Goal: Information Seeking & Learning: Learn about a topic

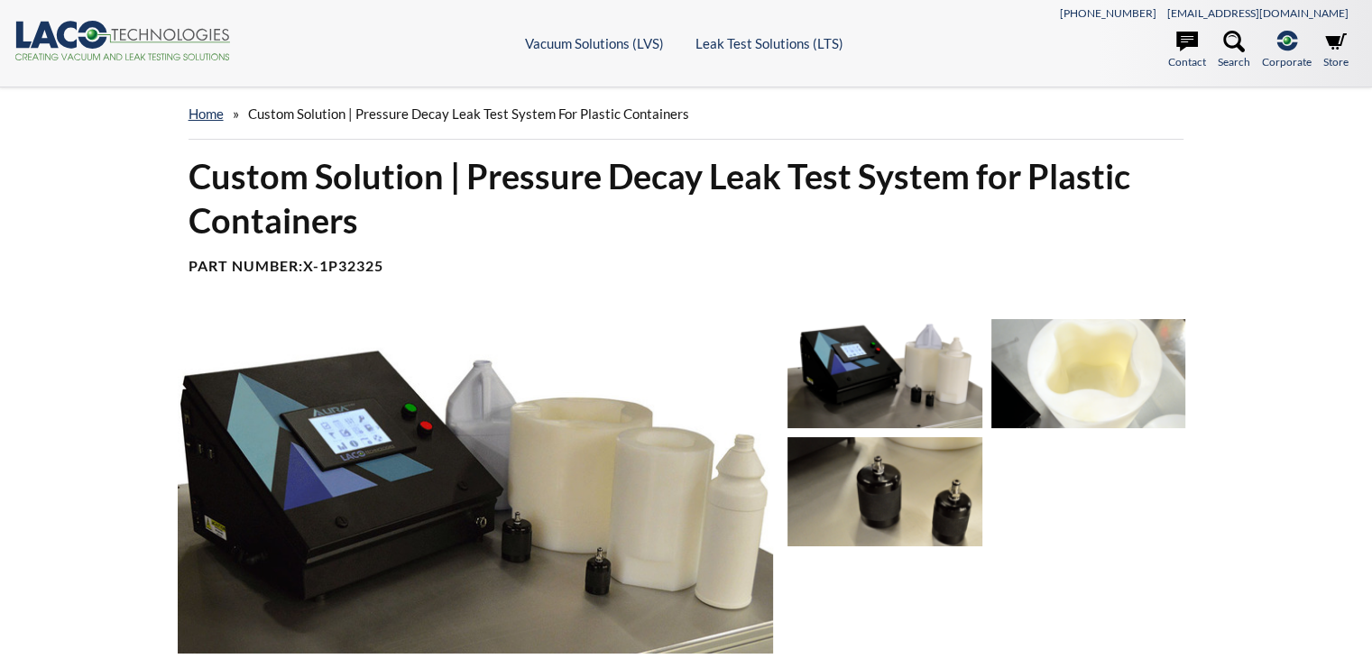
select select "Language Translate Widget"
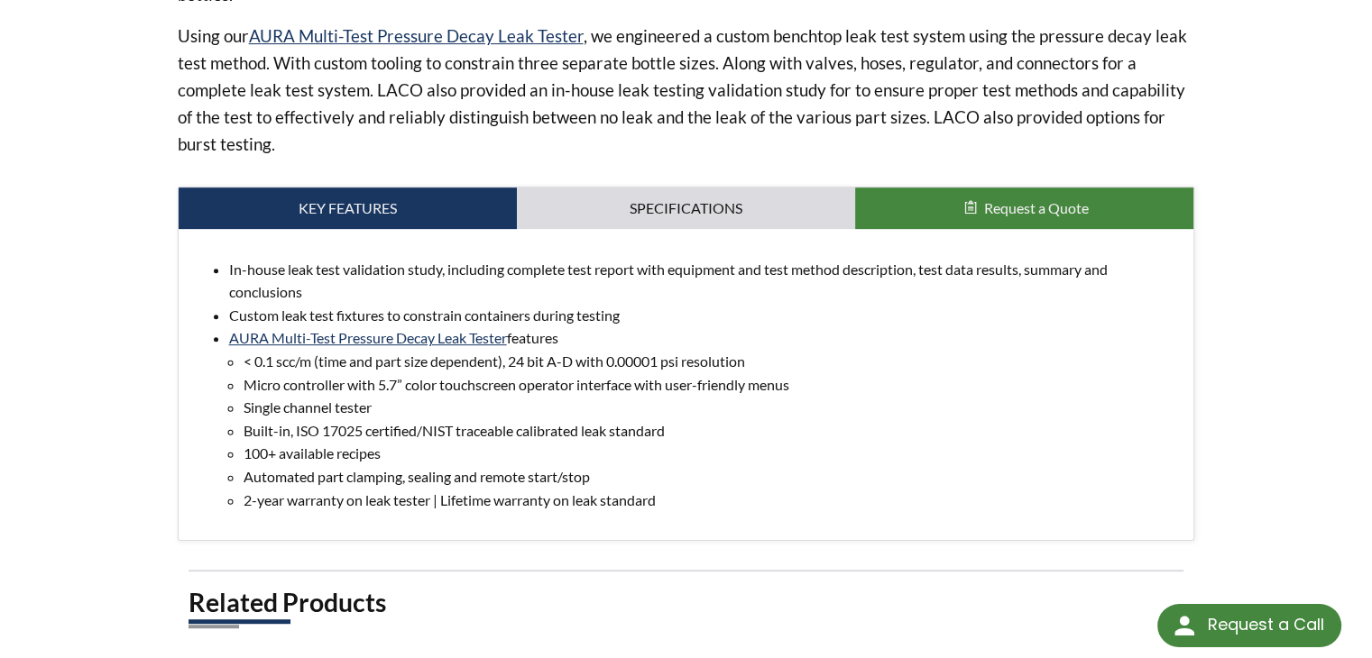
scroll to position [902, 0]
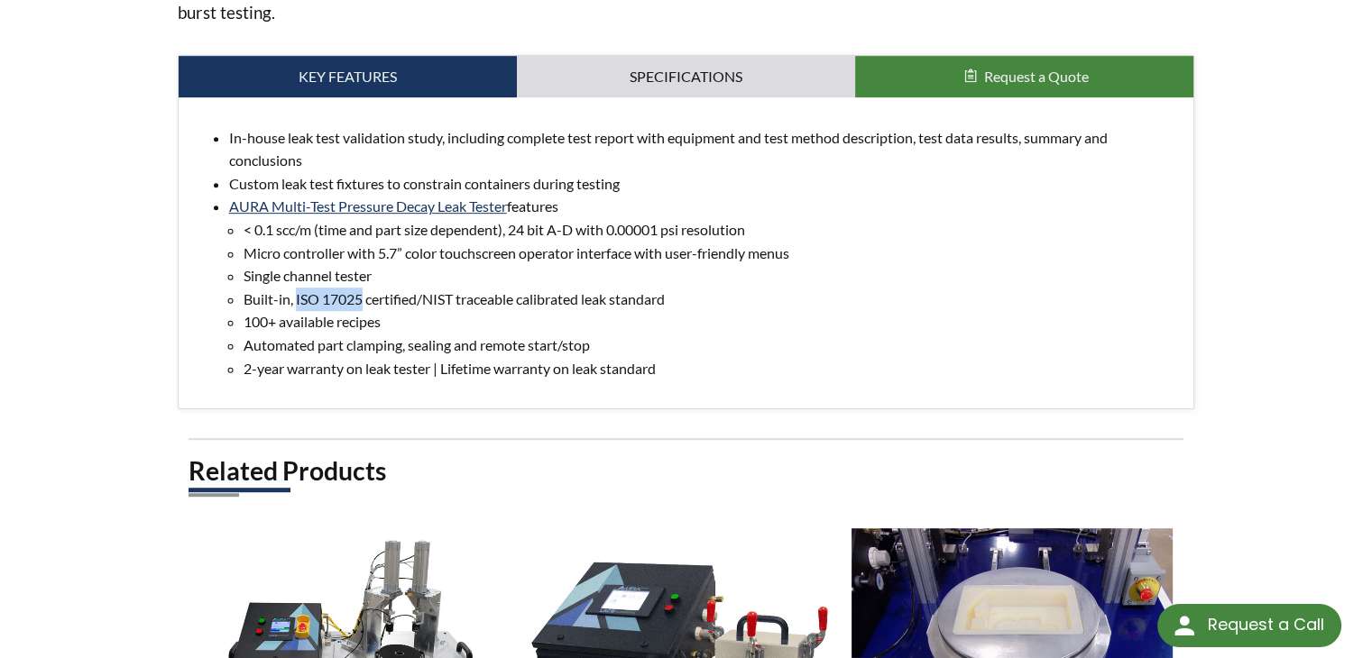
drag, startPoint x: 362, startPoint y: 299, endPoint x: 297, endPoint y: 299, distance: 64.9
click at [297, 299] on li "Built-in, ISO 17025 certified/NIST traceable calibrated leak standard" at bounding box center [712, 299] width 936 height 23
copy li "ISO 17025"
drag, startPoint x: 1265, startPoint y: 234, endPoint x: 1164, endPoint y: 153, distance: 129.0
click at [1266, 233] on div "home » Custom Solution | Pressure Decay Leak Test System for Plastic Containers…" at bounding box center [686, 139] width 1372 height 1907
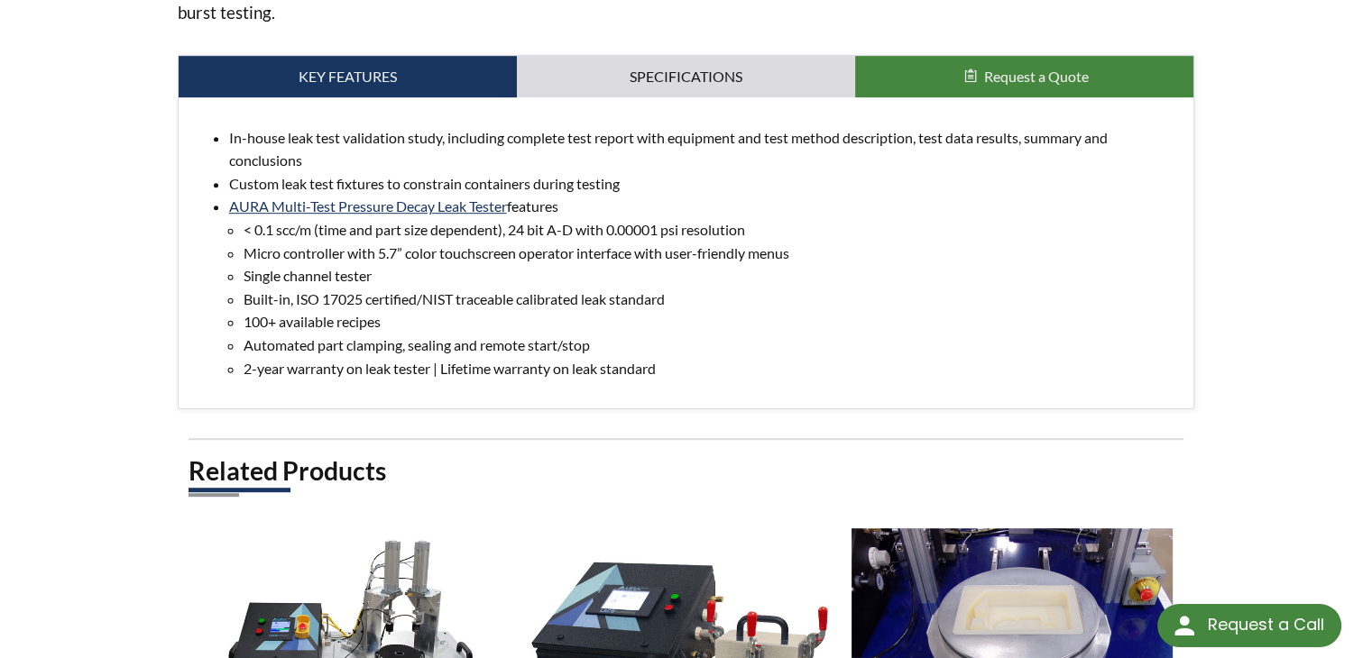
click at [556, 275] on li "Single channel tester" at bounding box center [712, 275] width 936 height 23
drag, startPoint x: 426, startPoint y: 298, endPoint x: 679, endPoint y: 303, distance: 253.5
click at [679, 303] on li "Built-in, ISO 17025 certified/NIST traceable calibrated leak standard" at bounding box center [712, 299] width 936 height 23
copy li "NIST traceable calibrated leak standard"
click at [804, 281] on li "Single channel tester" at bounding box center [712, 275] width 936 height 23
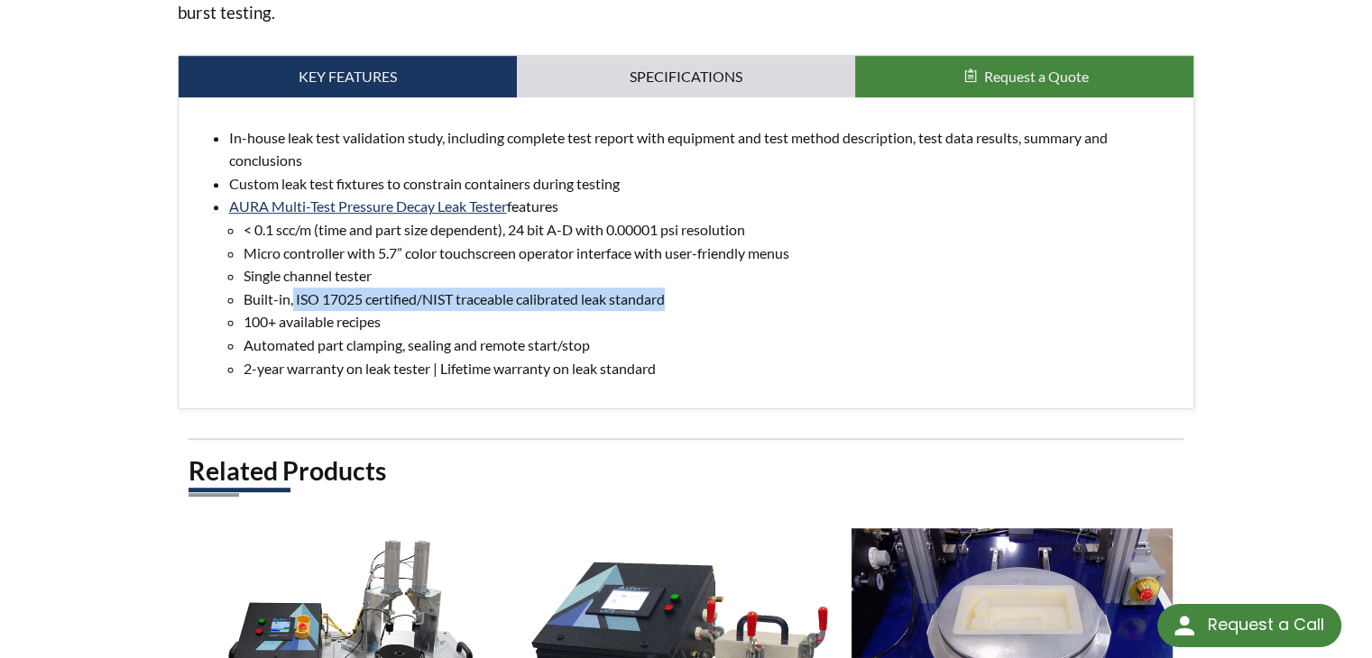
drag, startPoint x: 292, startPoint y: 300, endPoint x: 686, endPoint y: 299, distance: 394.1
click at [686, 299] on li "Built-in, ISO 17025 certified/NIST traceable calibrated leak standard" at bounding box center [712, 299] width 936 height 23
click at [492, 334] on li "Automated part clamping, sealing and remote start/stop" at bounding box center [712, 345] width 936 height 23
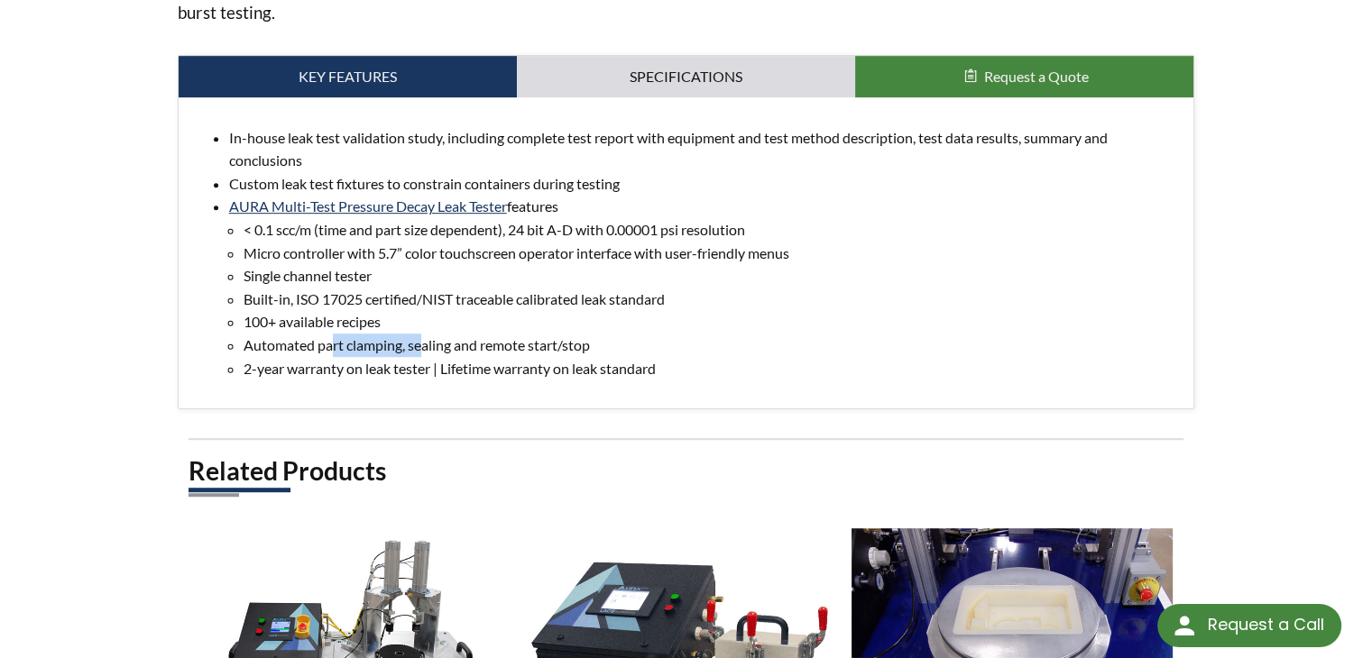
drag, startPoint x: 335, startPoint y: 349, endPoint x: 419, endPoint y: 344, distance: 84.9
click at [419, 344] on li "Automated part clamping, sealing and remote start/stop" at bounding box center [712, 345] width 936 height 23
click at [563, 324] on li "100+ available recipes" at bounding box center [712, 321] width 936 height 23
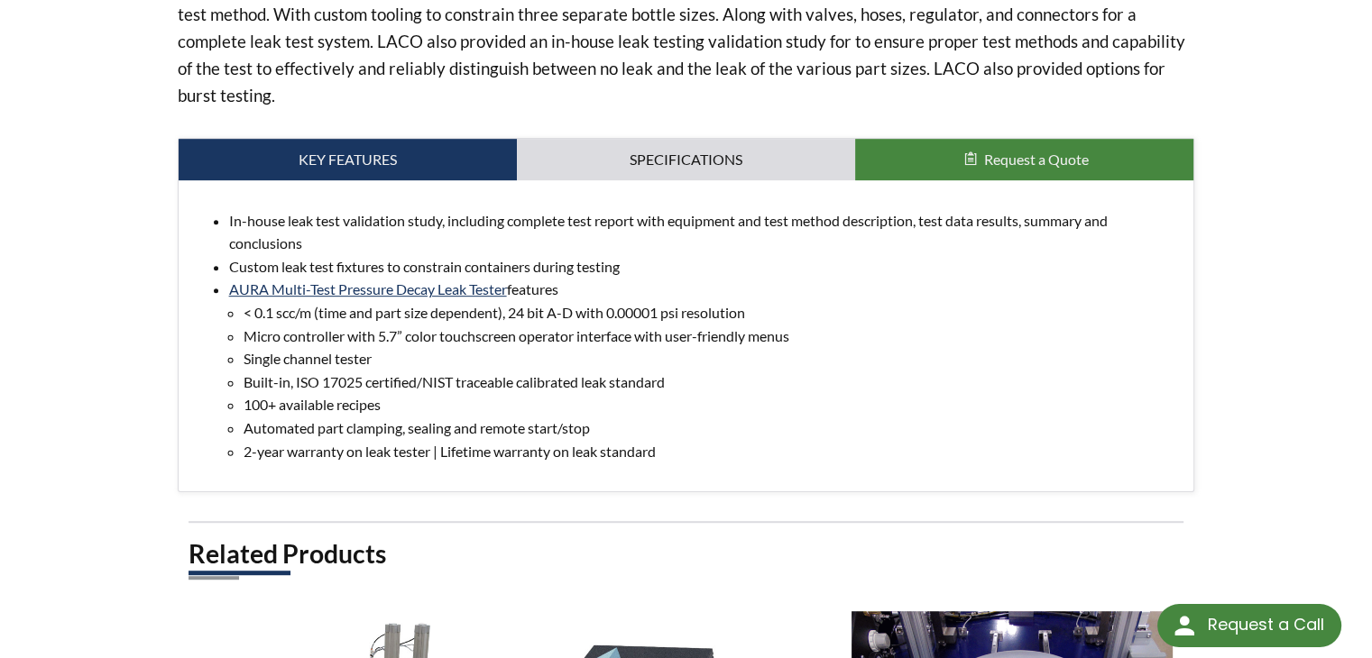
scroll to position [812, 0]
